Goal: Find specific page/section

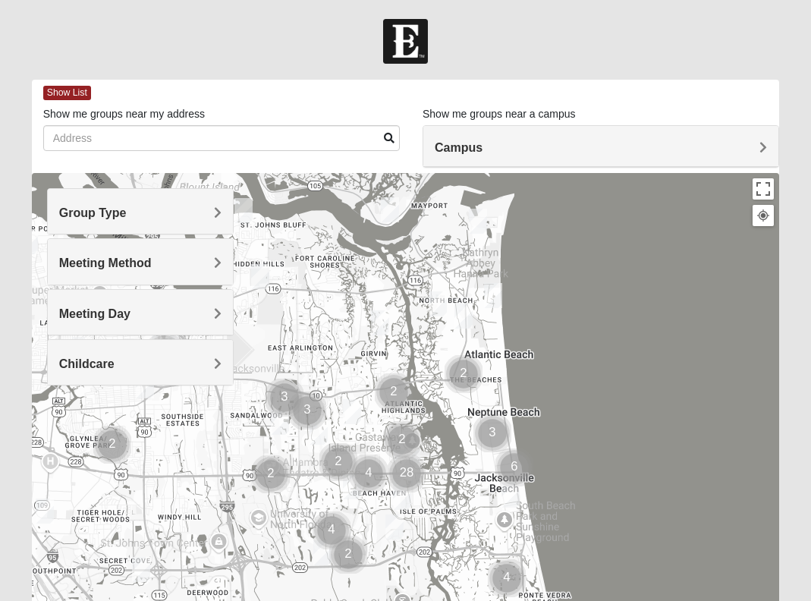
click at [127, 209] on span "Group Type" at bounding box center [92, 212] width 67 height 13
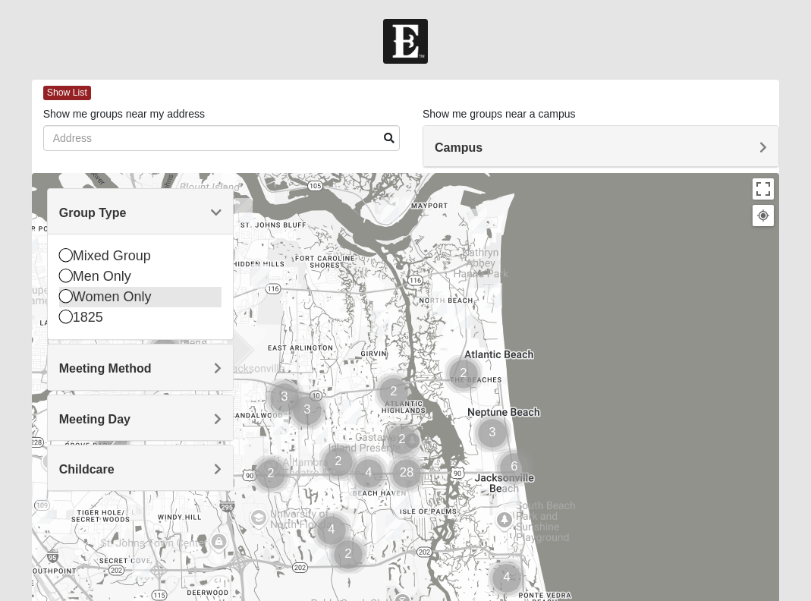
click at [67, 295] on icon at bounding box center [66, 296] width 14 height 14
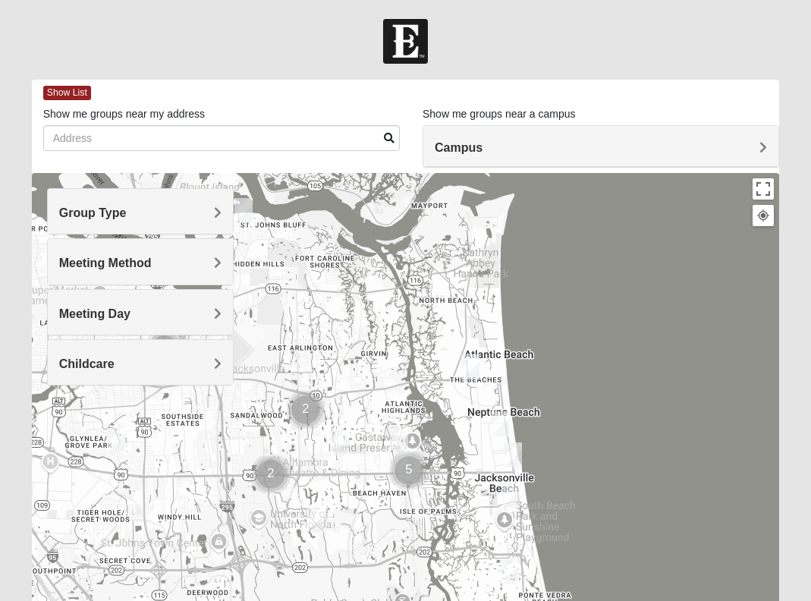
click at [152, 261] on span "Meeting Method" at bounding box center [105, 262] width 93 height 13
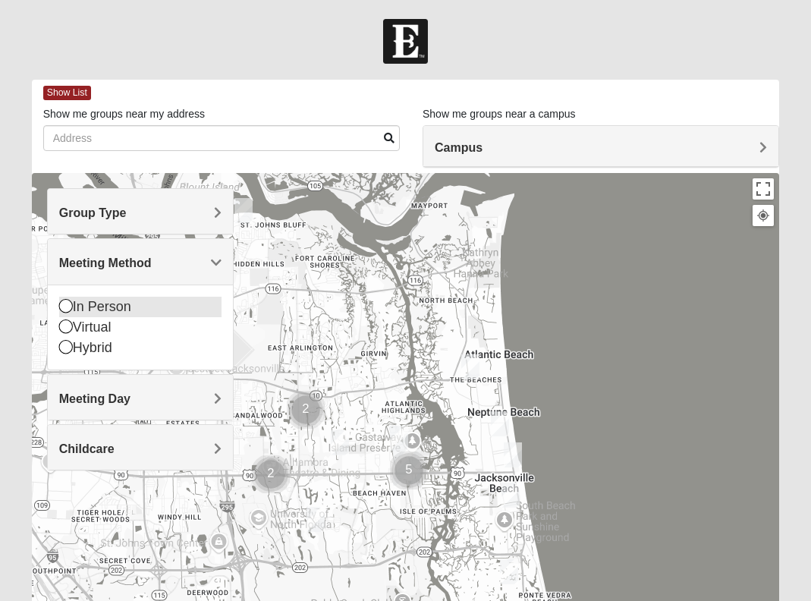
click at [65, 305] on icon at bounding box center [66, 306] width 14 height 14
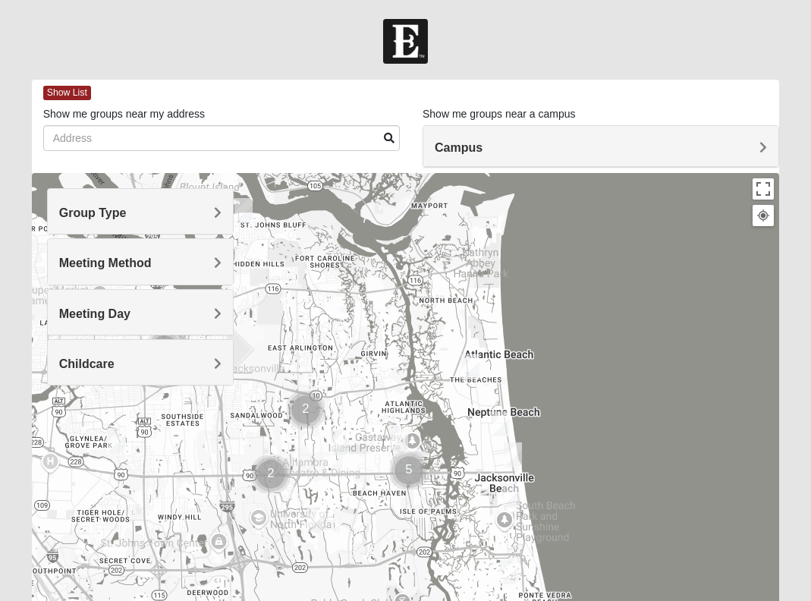
click at [130, 307] on span "Meeting Day" at bounding box center [94, 313] width 71 height 13
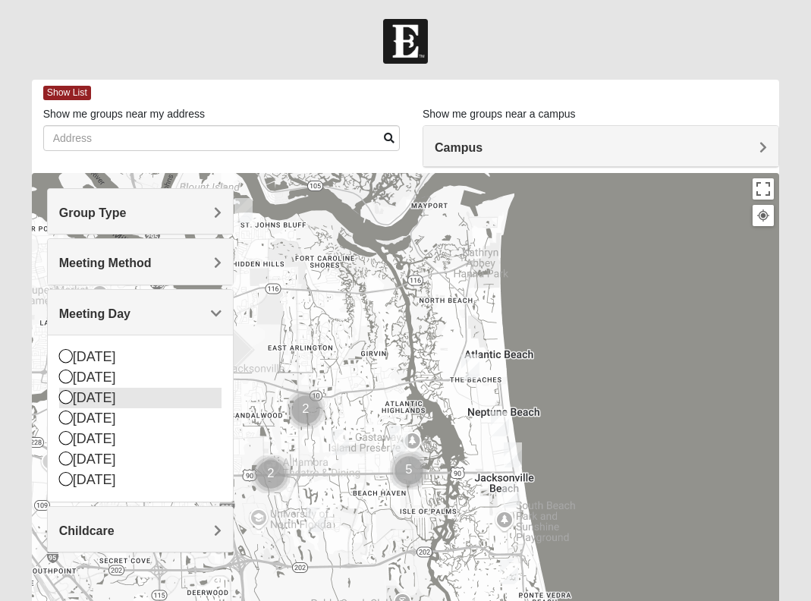
click at [63, 394] on icon at bounding box center [66, 397] width 14 height 14
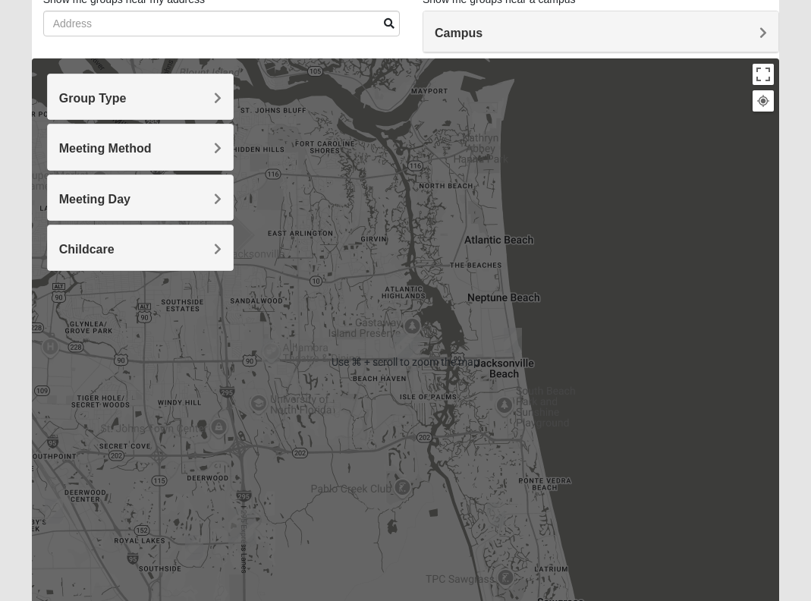
scroll to position [127, 0]
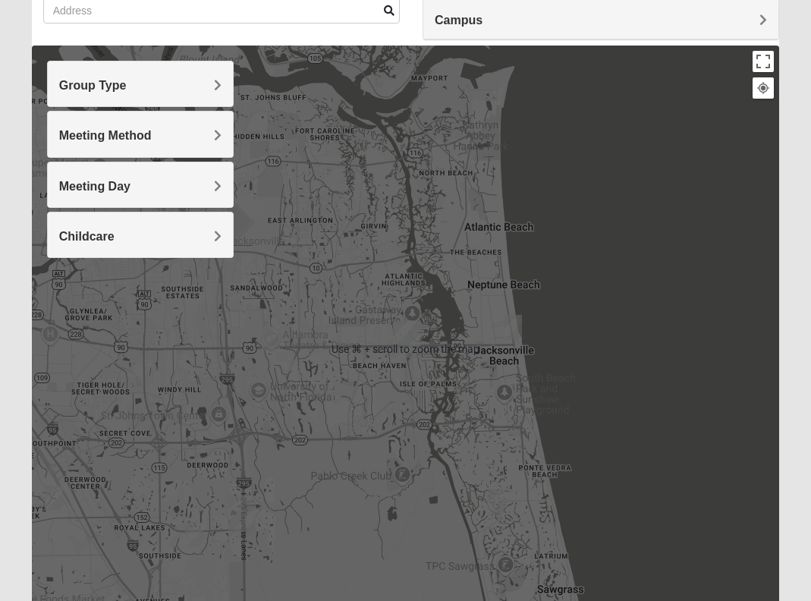
click at [620, 360] on div at bounding box center [406, 349] width 748 height 607
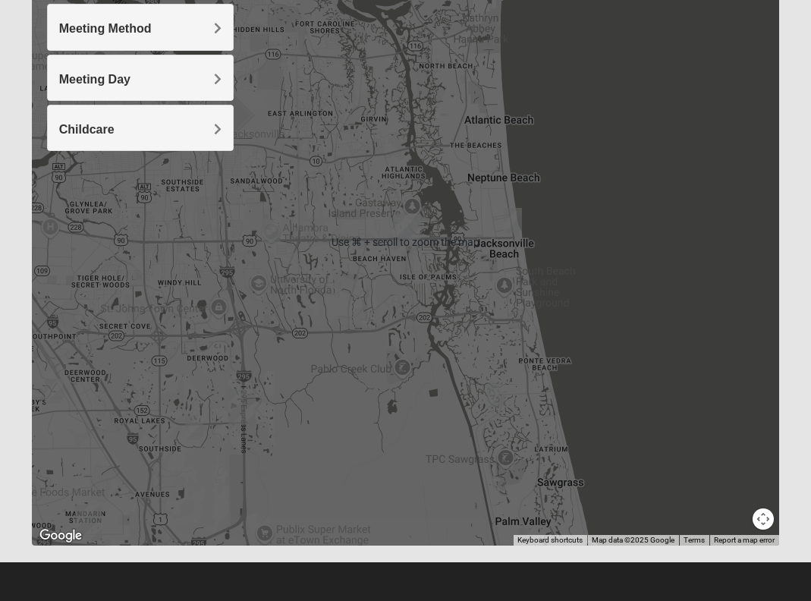
scroll to position [234, 0]
click at [604, 371] on div at bounding box center [406, 242] width 748 height 607
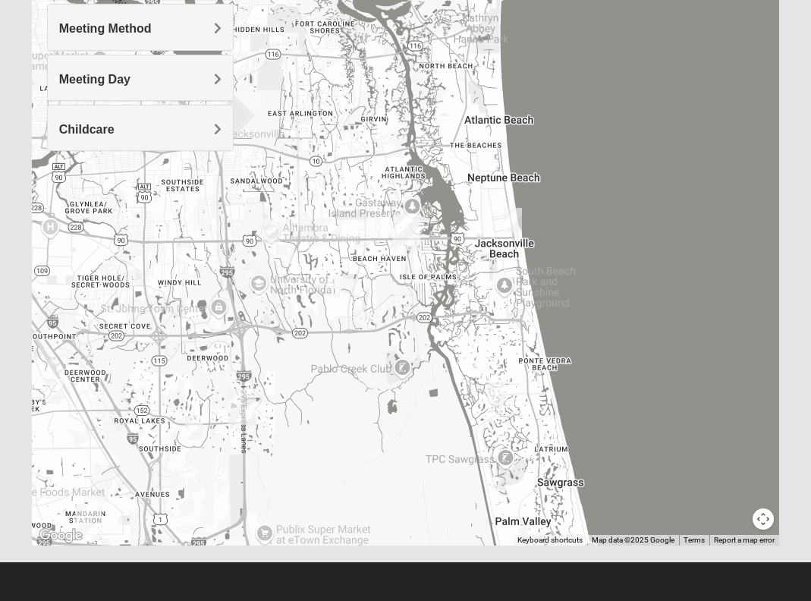
click at [604, 371] on div at bounding box center [406, 242] width 748 height 607
click at [766, 517] on button "Map camera controls" at bounding box center [762, 518] width 21 height 21
click at [742, 517] on button "Zoom out" at bounding box center [736, 518] width 21 height 21
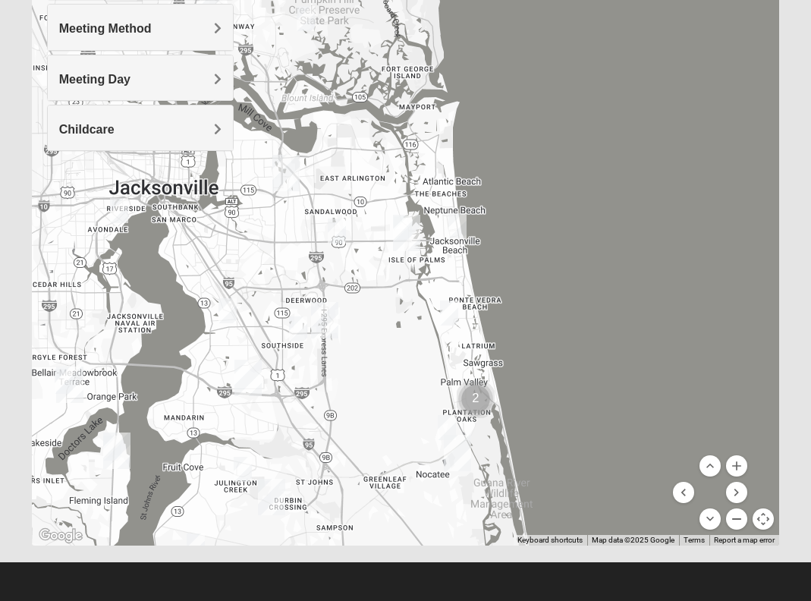
click at [742, 517] on button "Zoom out" at bounding box center [736, 518] width 21 height 21
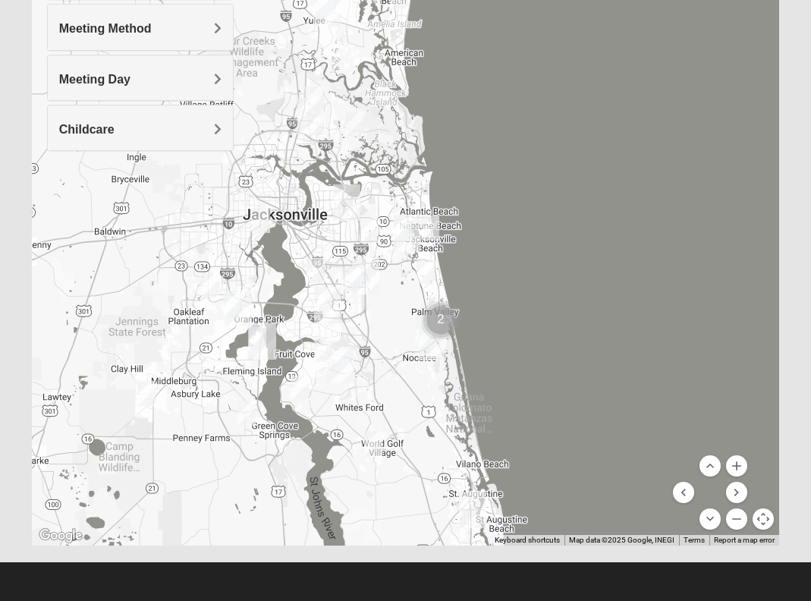
click at [342, 366] on img "St. Johns" at bounding box center [339, 365] width 27 height 36
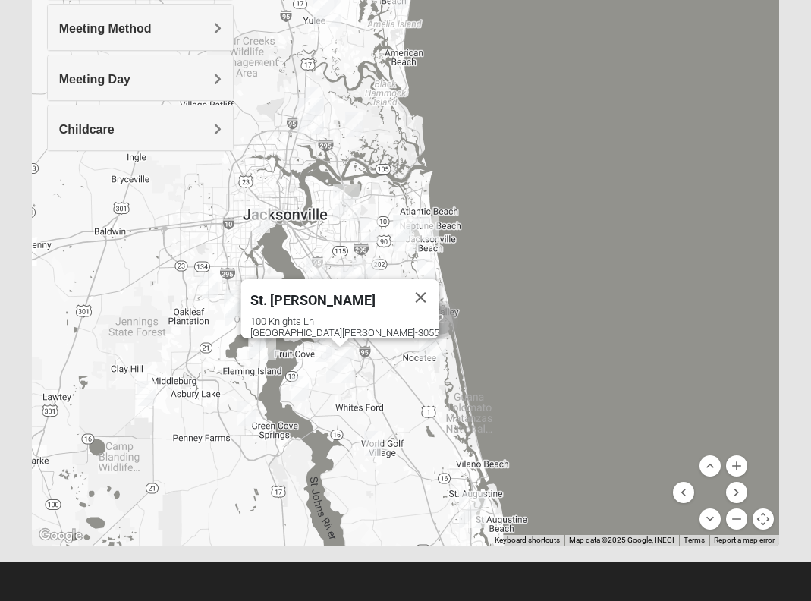
click at [324, 343] on img "Womens Iliff 32259" at bounding box center [323, 349] width 18 height 25
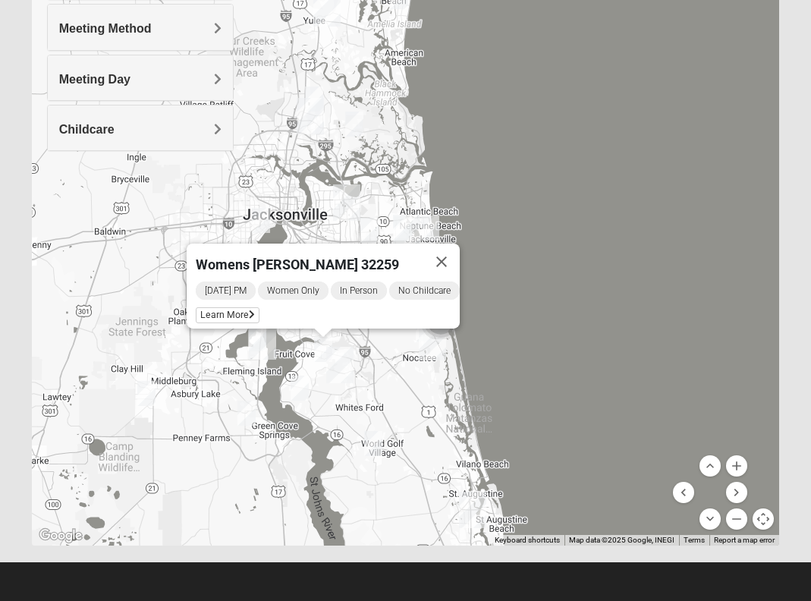
click at [324, 343] on img "Womens Iliff 32259" at bounding box center [323, 349] width 18 height 25
click at [263, 342] on img "Fleming Island" at bounding box center [262, 341] width 27 height 36
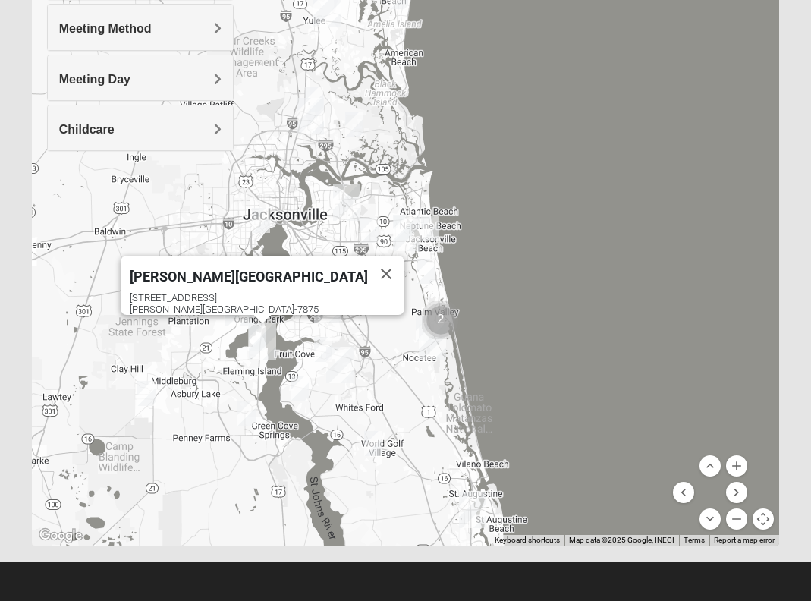
click at [303, 401] on div "[PERSON_NAME][GEOGRAPHIC_DATA] [STREET_ADDRESS][PERSON_NAME]" at bounding box center [406, 242] width 748 height 607
click at [347, 379] on img "St. Johns" at bounding box center [339, 365] width 27 height 36
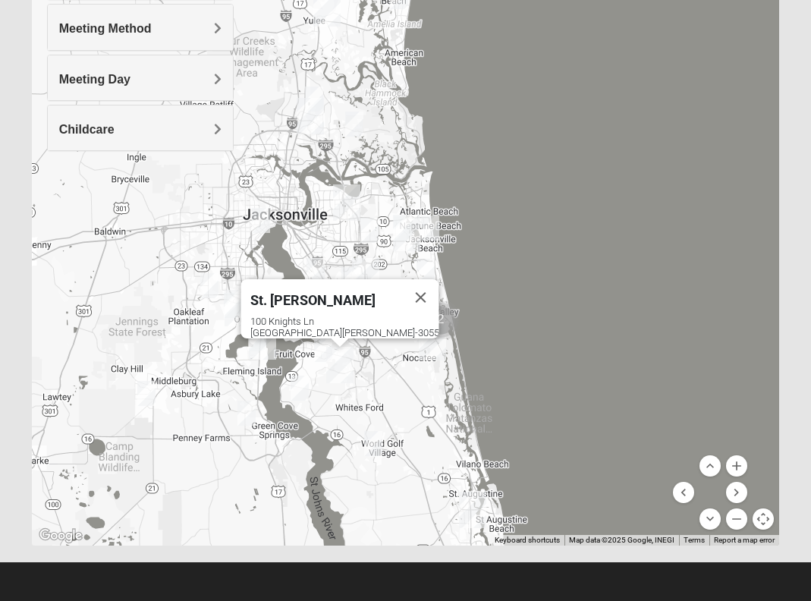
click at [384, 387] on div "St. [PERSON_NAME] [STREET_ADDRESS][PERSON_NAME]" at bounding box center [406, 242] width 748 height 607
click at [542, 327] on div "St. [PERSON_NAME] [STREET_ADDRESS][PERSON_NAME]" at bounding box center [406, 242] width 748 height 607
click at [548, 313] on div "St. [PERSON_NAME] [STREET_ADDRESS][PERSON_NAME]" at bounding box center [406, 242] width 748 height 607
click at [403, 285] on button "Close" at bounding box center [421, 297] width 36 height 36
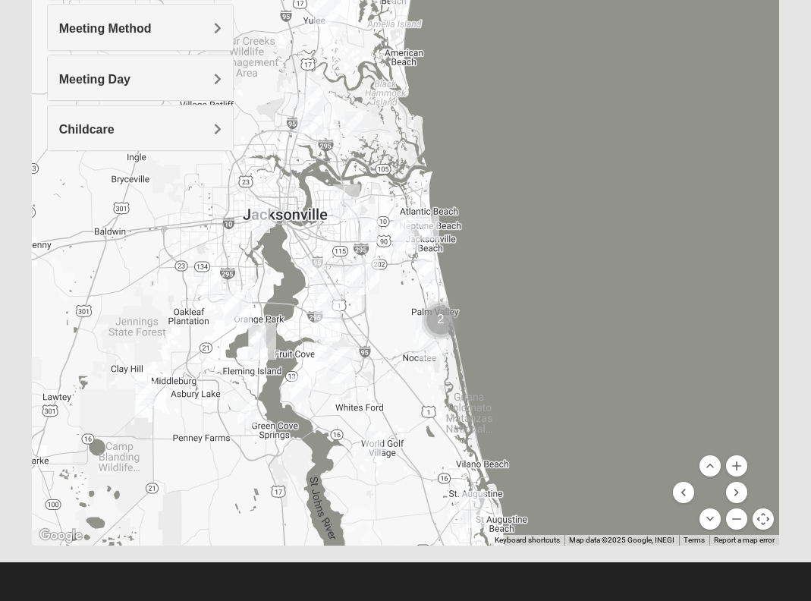
click at [345, 356] on img "St. Johns" at bounding box center [339, 365] width 27 height 36
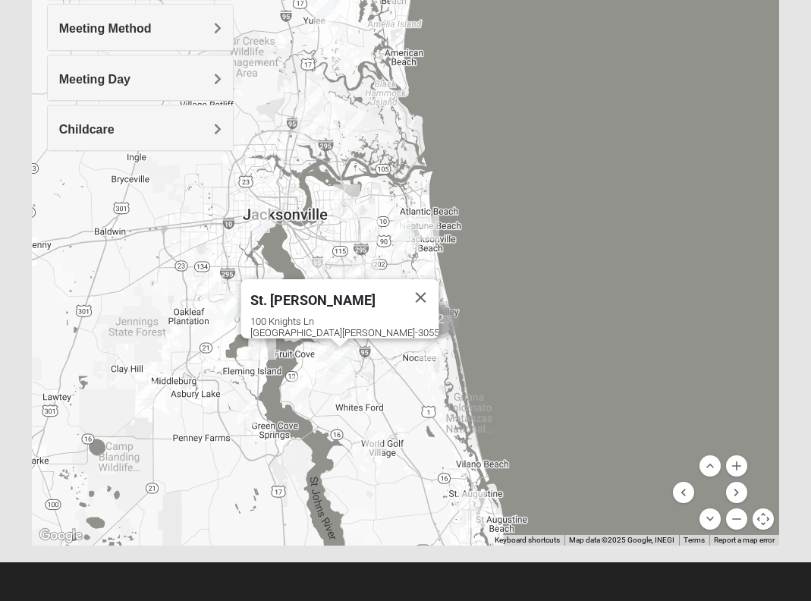
click at [325, 343] on img "Womens Iliff 32259" at bounding box center [323, 349] width 18 height 25
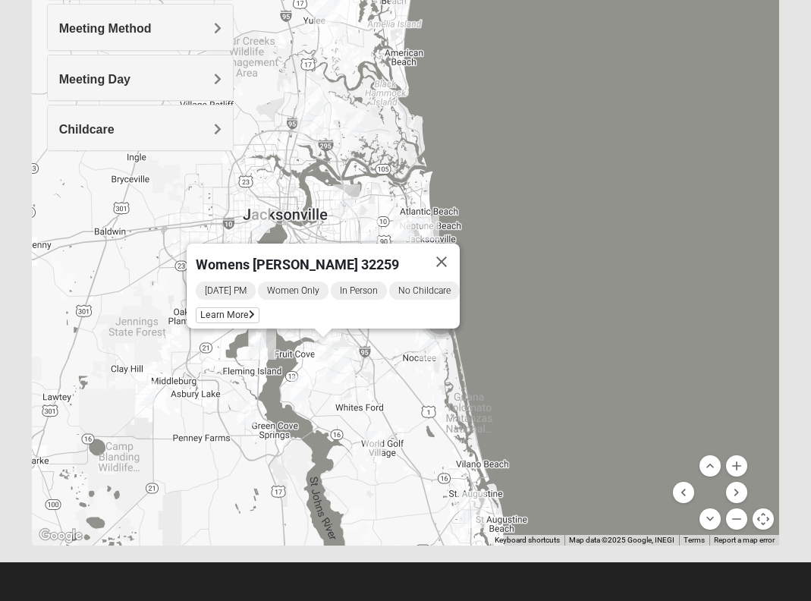
click at [509, 369] on div "Womens [PERSON_NAME] 32259 [DATE] PM Women Only In Person No Childcare Learn Mo…" at bounding box center [406, 242] width 748 height 607
click at [452, 248] on button "Close" at bounding box center [441, 261] width 36 height 36
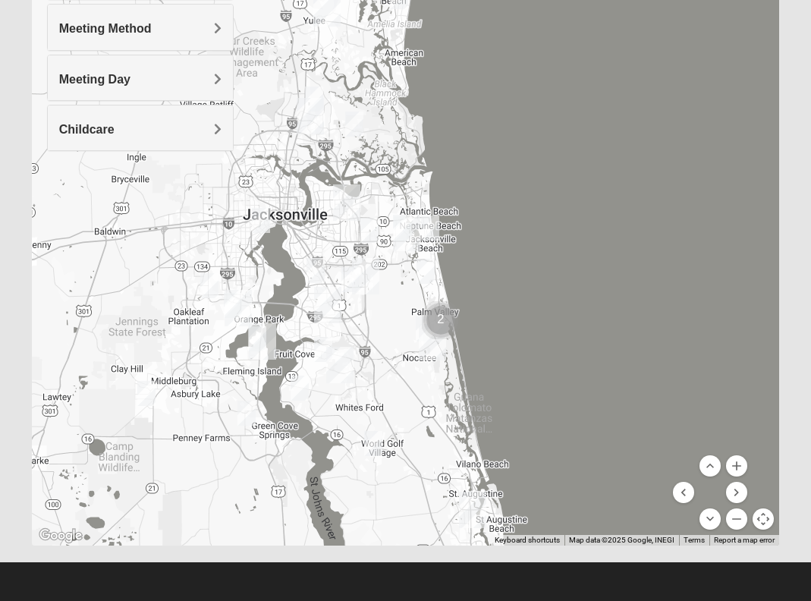
click at [420, 1] on div "To navigate, press the arrow keys." at bounding box center [406, 242] width 748 height 607
click at [425, 5] on div at bounding box center [406, 242] width 748 height 607
